Goal: Browse casually: Explore the website without a specific task or goal

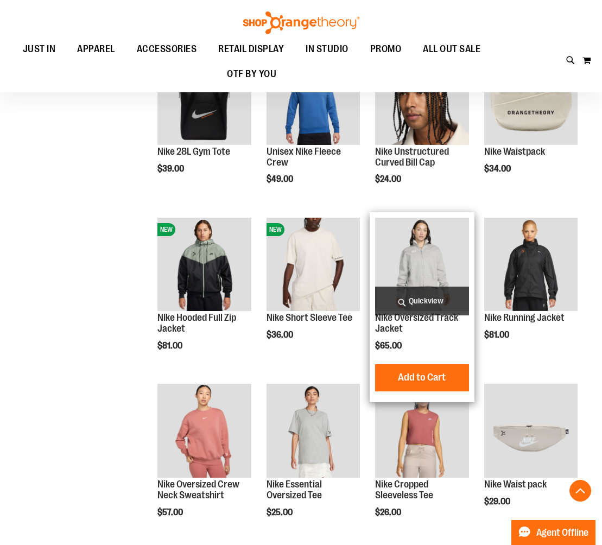
scroll to position [523, 0]
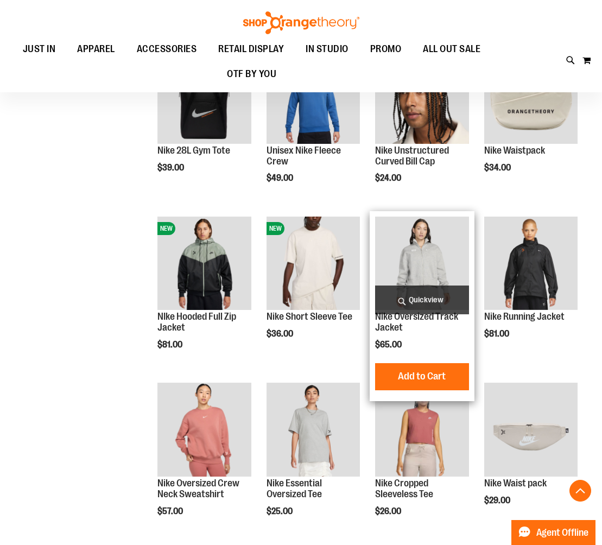
click at [418, 293] on span "Quickview" at bounding box center [421, 300] width 93 height 29
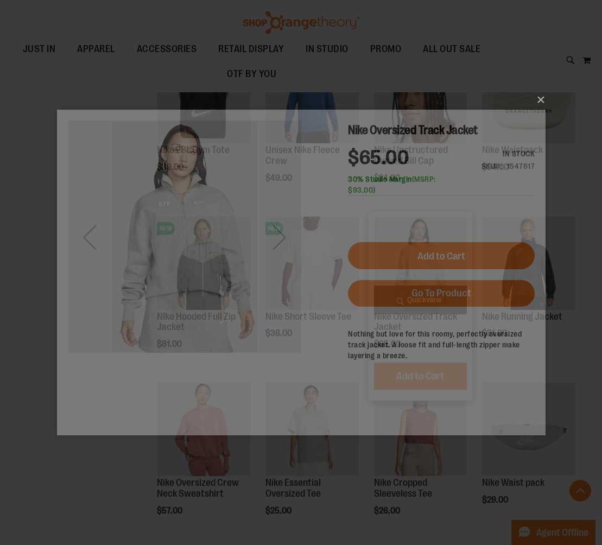
scroll to position [0, 0]
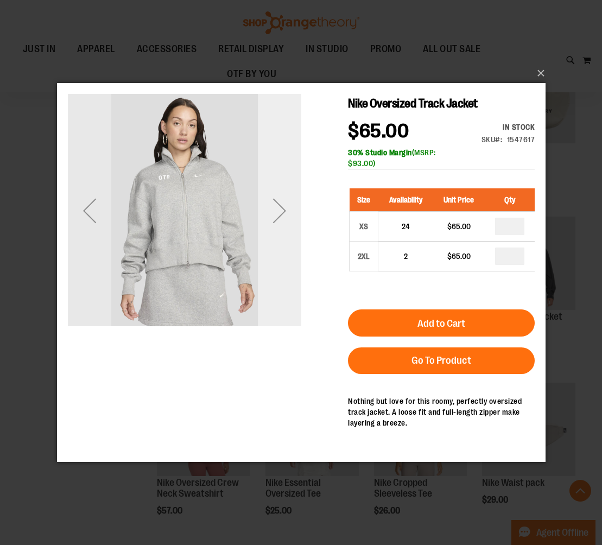
click at [283, 212] on div "Next" at bounding box center [278, 210] width 43 height 43
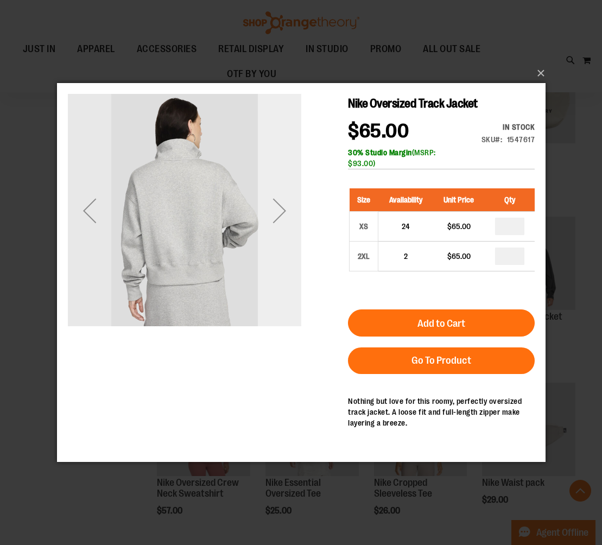
click at [283, 212] on div "Next" at bounding box center [278, 210] width 43 height 43
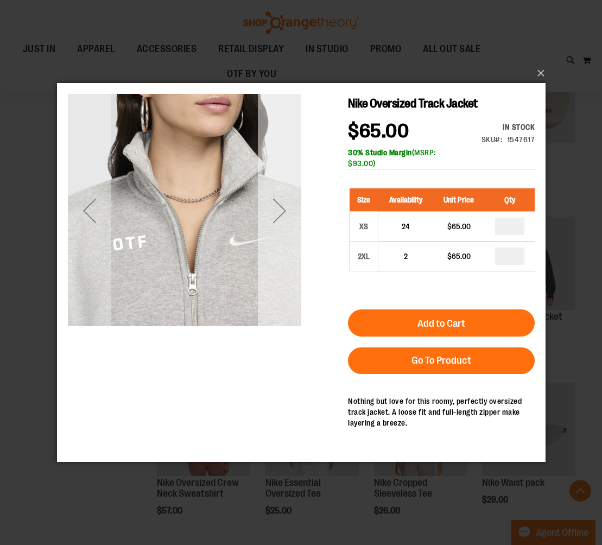
click at [283, 212] on div "Next" at bounding box center [278, 210] width 43 height 43
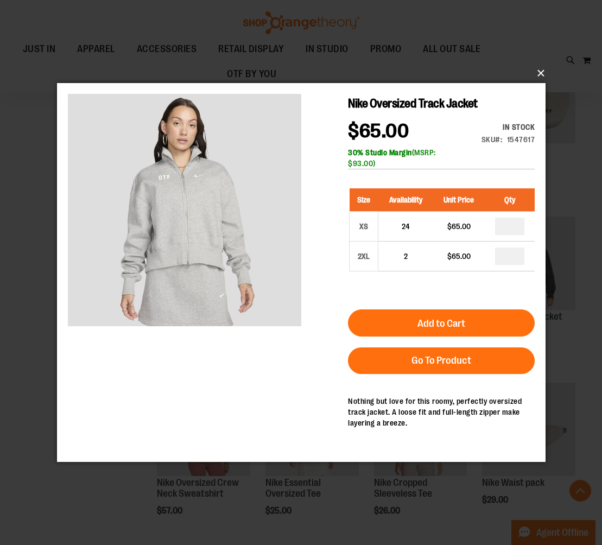
click at [537, 77] on button "×" at bounding box center [304, 73] width 489 height 24
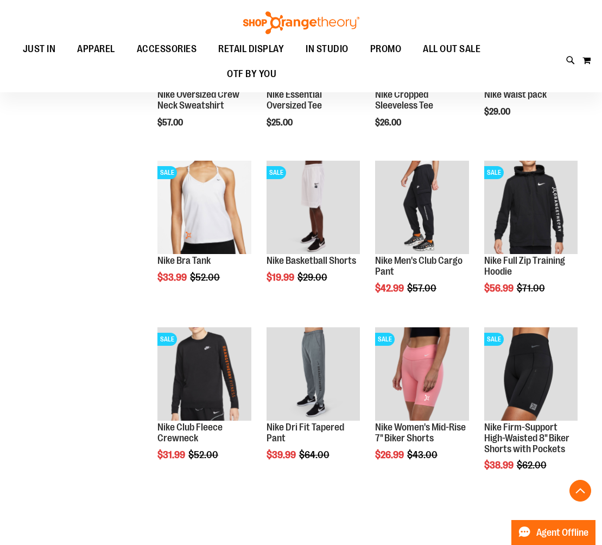
scroll to position [949, 0]
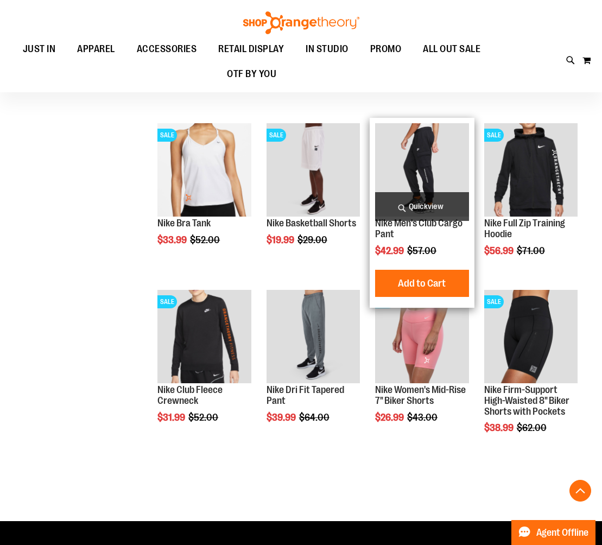
click at [455, 202] on span "Quickview" at bounding box center [421, 206] width 93 height 29
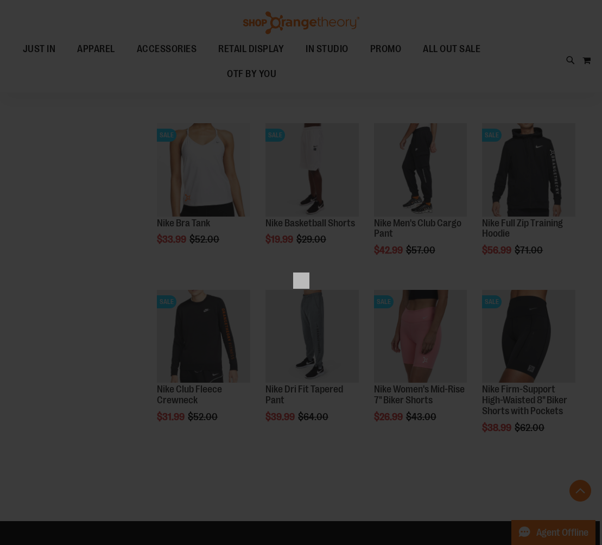
scroll to position [0, 0]
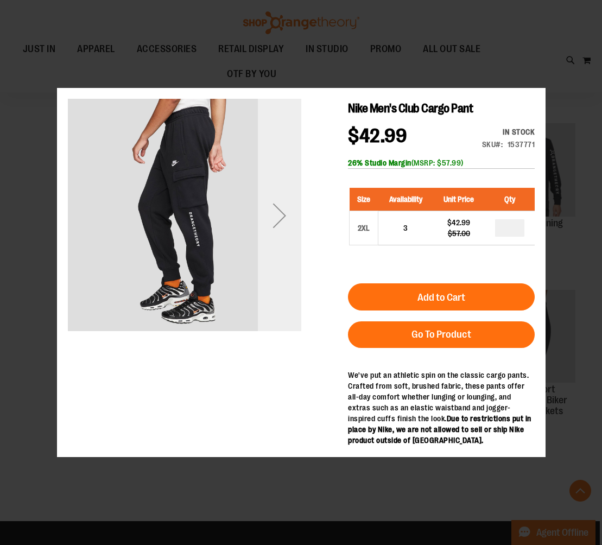
click at [288, 248] on div "Next" at bounding box center [278, 215] width 43 height 234
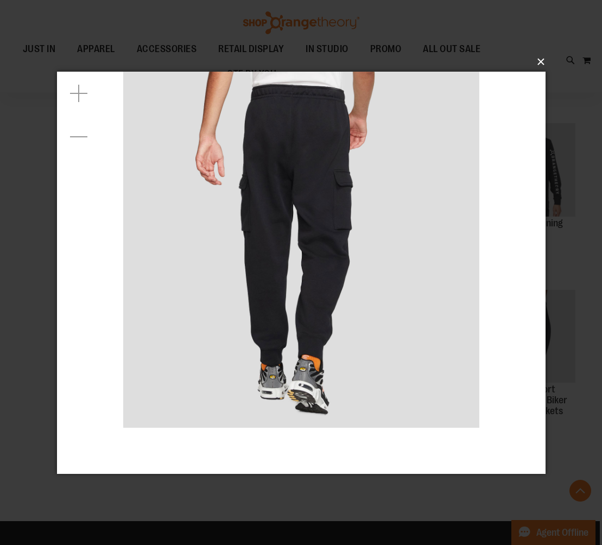
click at [545, 64] on button "×" at bounding box center [304, 62] width 489 height 24
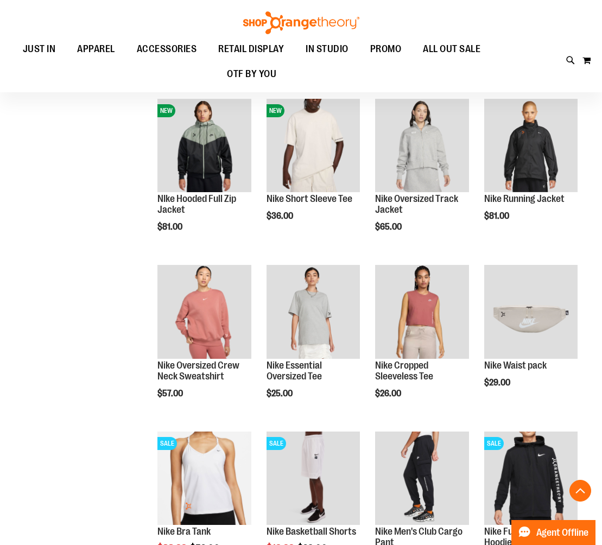
scroll to position [62, 0]
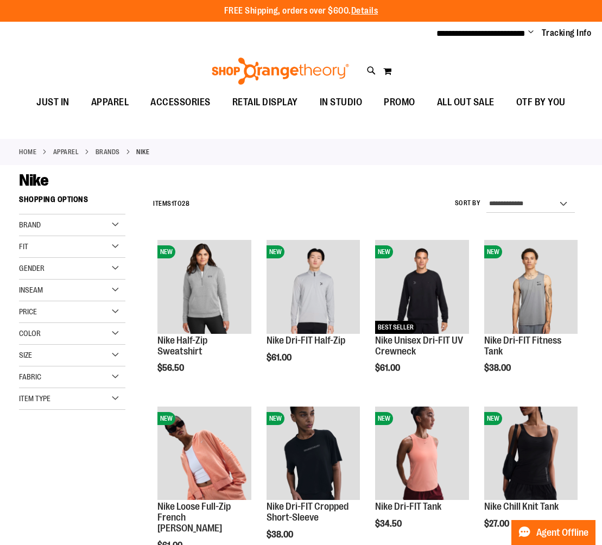
click at [114, 154] on link "BRANDS" at bounding box center [108, 152] width 24 height 10
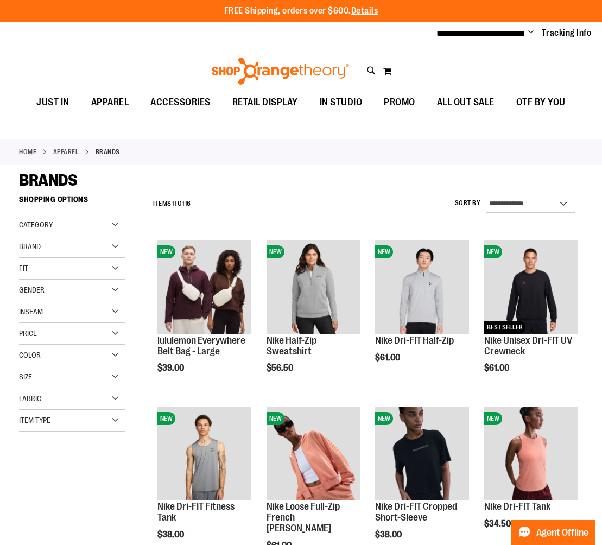
click at [128, 186] on div "BRANDS" at bounding box center [301, 181] width 564 height 20
click at [159, 174] on div "BRANDS" at bounding box center [301, 181] width 564 height 20
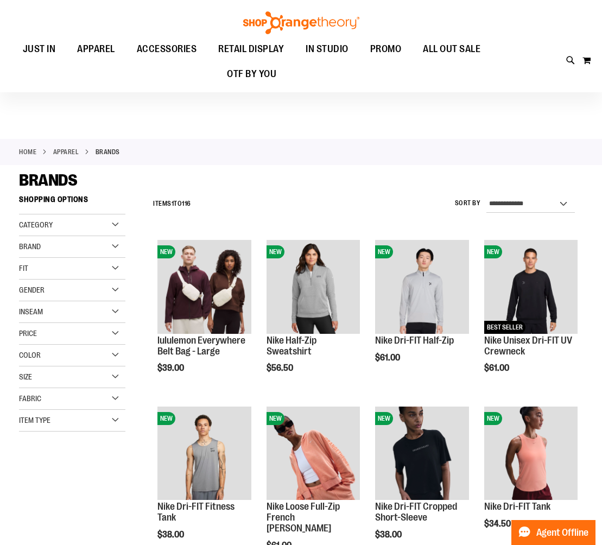
scroll to position [1, 0]
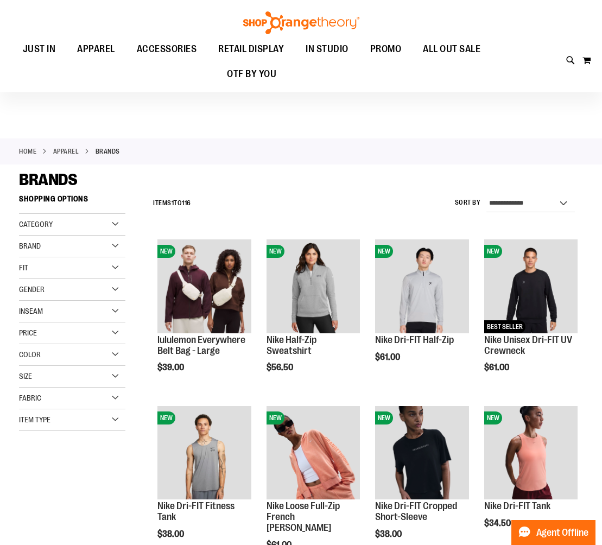
click at [234, 156] on div "Home APPAREL BRANDS" at bounding box center [301, 151] width 602 height 26
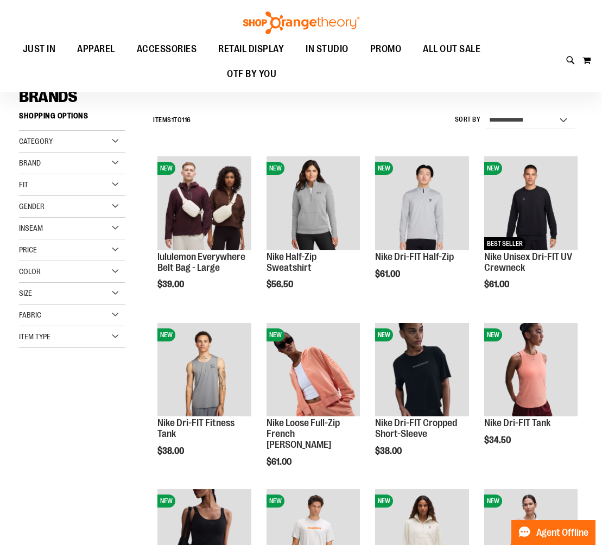
scroll to position [86, 0]
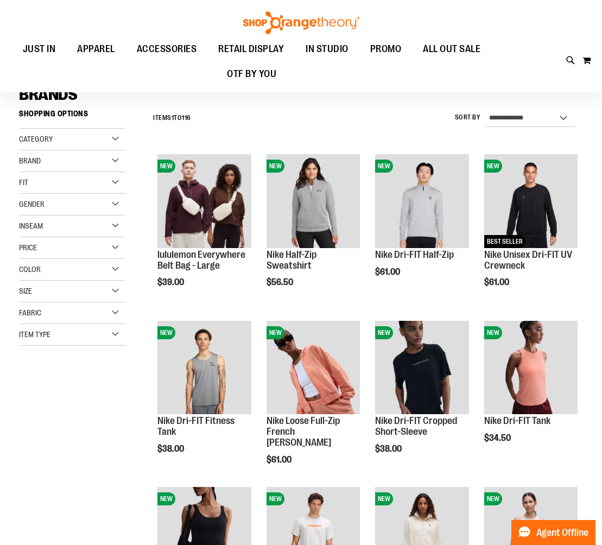
click at [109, 456] on div "**********" at bounding box center [301, 408] width 564 height 609
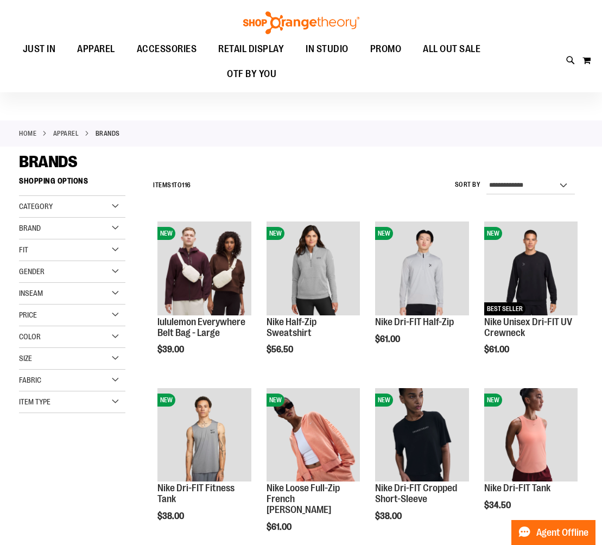
scroll to position [12, 0]
